Goal: Transaction & Acquisition: Purchase product/service

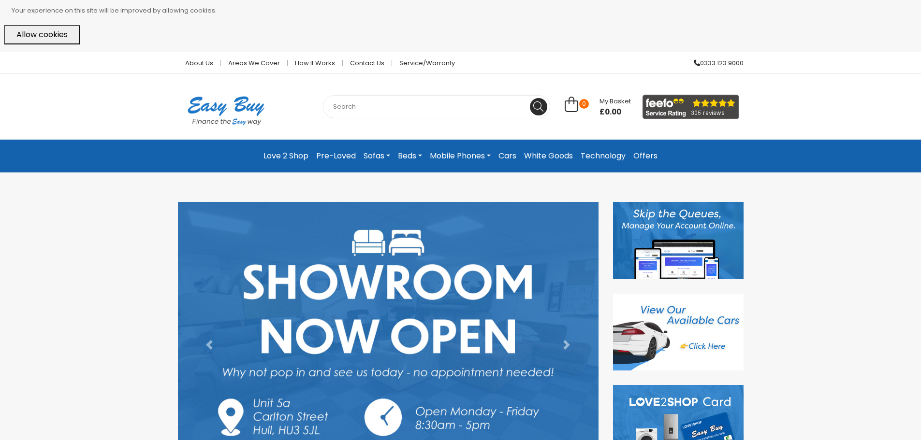
click at [595, 153] on link "Technology" at bounding box center [603, 155] width 53 height 17
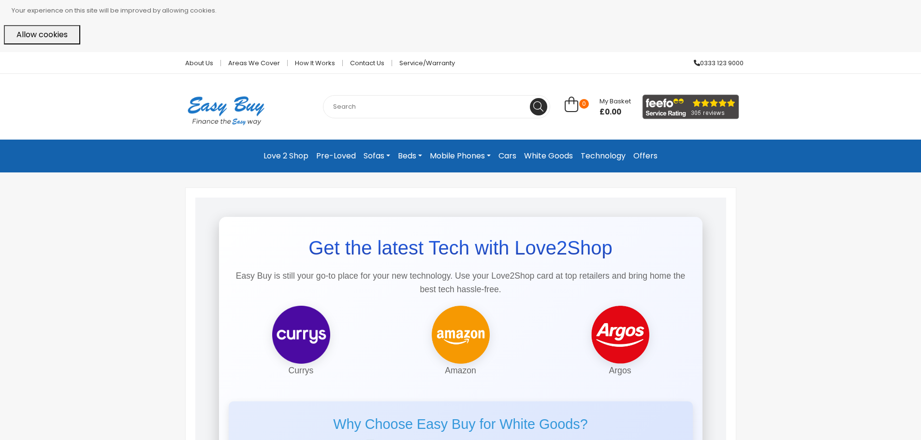
click at [426, 107] on input "text" at bounding box center [436, 106] width 227 height 23
type input "tv"
click at [530, 98] on button at bounding box center [538, 106] width 17 height 17
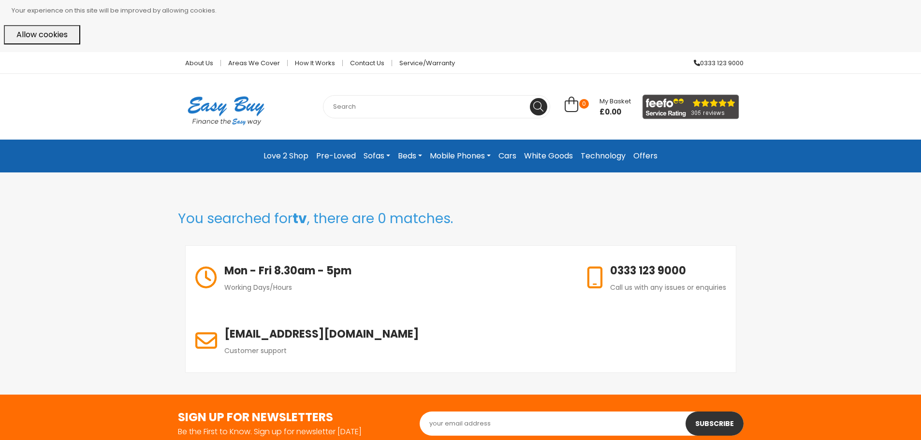
click at [360, 106] on input "text" at bounding box center [436, 106] width 227 height 23
type input "television"
click at [530, 98] on button at bounding box center [538, 106] width 17 height 17
click at [477, 156] on link "Mobile Phones" at bounding box center [460, 155] width 69 height 17
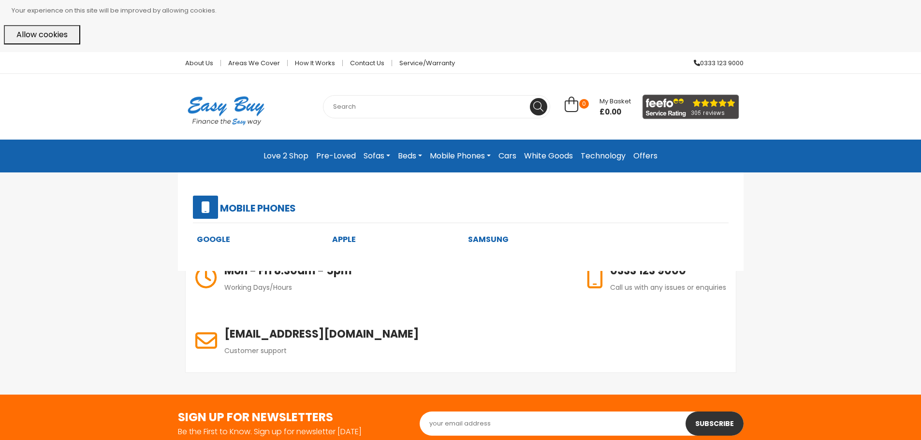
click at [346, 238] on link "Apple" at bounding box center [344, 239] width 24 height 11
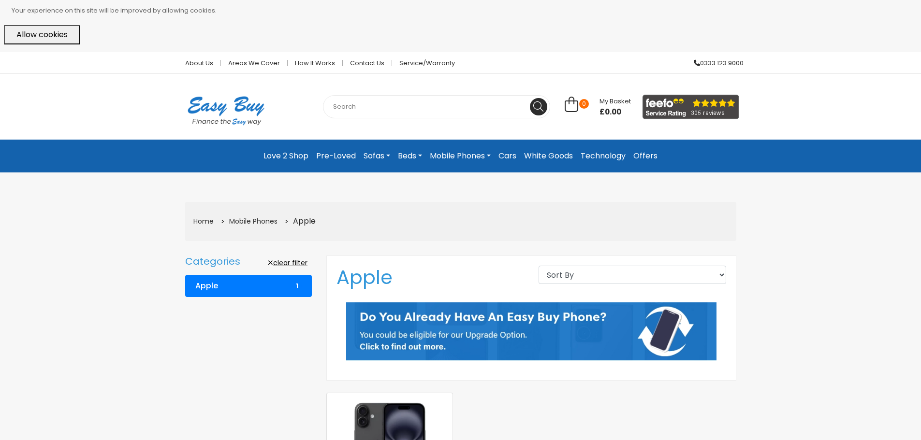
click at [556, 150] on link "White Goods" at bounding box center [548, 155] width 57 height 17
